Goal: Information Seeking & Learning: Check status

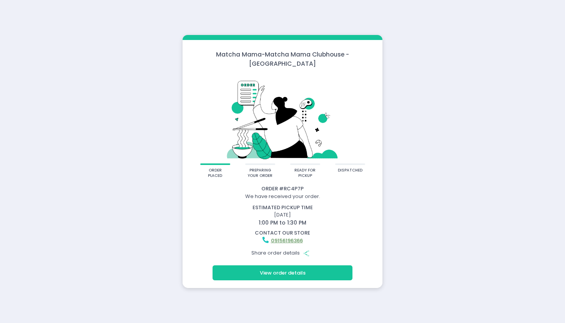
click at [296, 270] on button "View order details" at bounding box center [283, 272] width 140 height 15
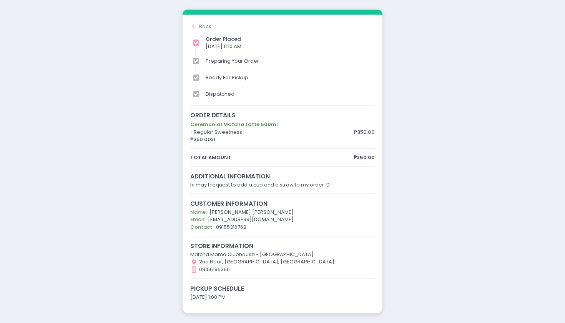
click at [246, 63] on div "preparing your order" at bounding box center [290, 61] width 169 height 8
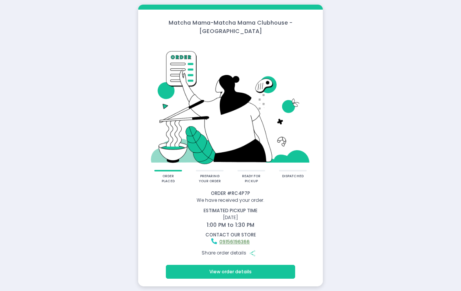
click at [230, 265] on button "View order details" at bounding box center [230, 272] width 129 height 14
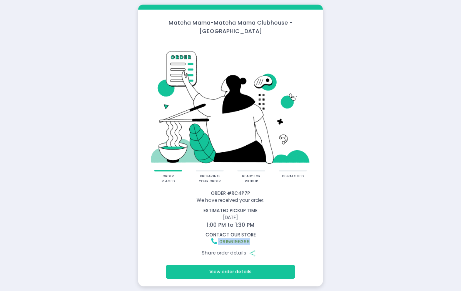
drag, startPoint x: 219, startPoint y: 238, endPoint x: 262, endPoint y: 237, distance: 43.5
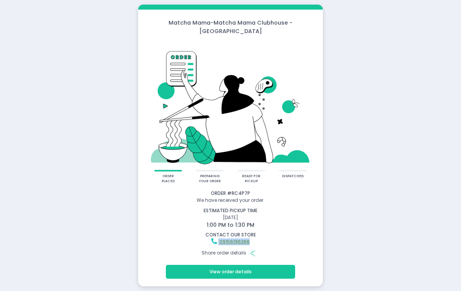
click at [262, 238] on div "09156196366" at bounding box center [230, 241] width 182 height 7
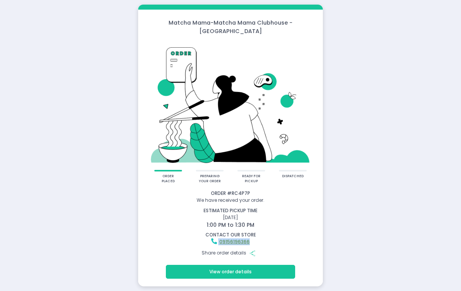
copy div "09156196366"
